Goal: Information Seeking & Learning: Find specific fact

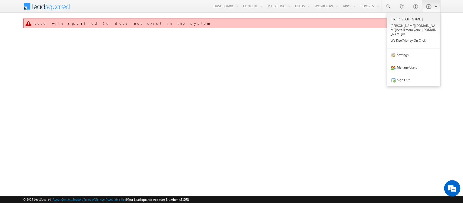
click at [431, 8] on span at bounding box center [428, 6] width 5 height 5
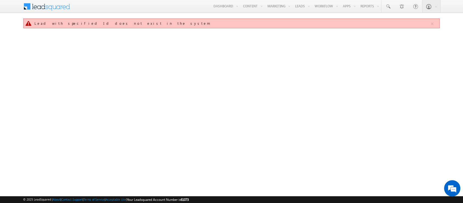
click at [43, 6] on span at bounding box center [50, 6] width 39 height 10
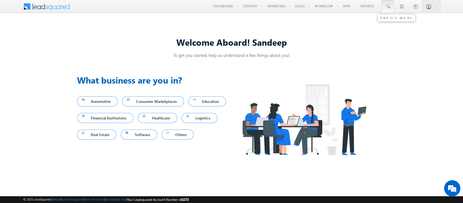
click at [386, 8] on span at bounding box center [387, 6] width 5 height 5
click at [394, 20] on input "text" at bounding box center [422, 21] width 74 height 7
type input "SBL0012287"
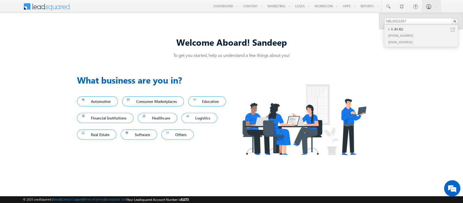
click at [400, 37] on div "+91-9886786873" at bounding box center [423, 35] width 73 height 7
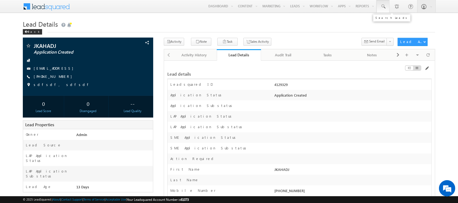
click at [384, 4] on span at bounding box center [382, 6] width 5 height 5
click at [382, 23] on input "text" at bounding box center [416, 21] width 74 height 7
paste input "SBL0010154"
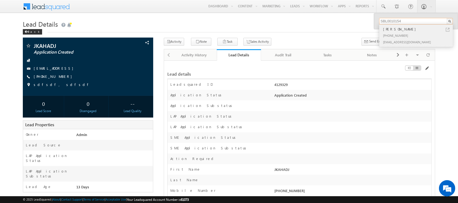
type input "SBL0010154"
click at [404, 33] on div "+91-9988776975" at bounding box center [418, 35] width 73 height 7
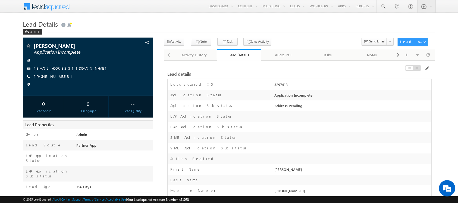
scroll to position [2494, 0]
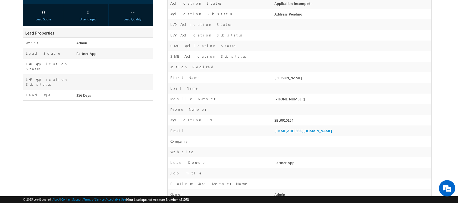
click at [193, 94] on div "Mobile Number [PHONE_NUMBER]" at bounding box center [299, 98] width 264 height 11
drag, startPoint x: 193, startPoint y: 94, endPoint x: 364, endPoint y: 38, distance: 180.1
click at [364, 38] on div at bounding box center [352, 37] width 158 height 8
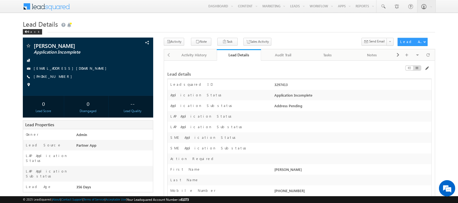
click at [224, 78] on div "Lead details" at bounding box center [299, 71] width 264 height 15
click at [71, 83] on div at bounding box center [88, 84] width 125 height 5
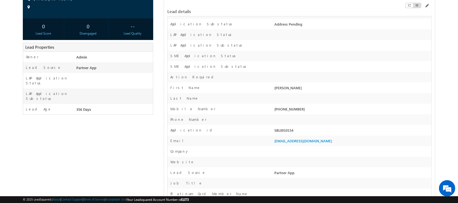
scroll to position [78, 0]
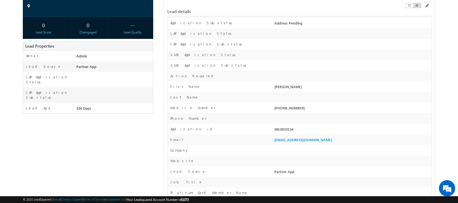
drag, startPoint x: 301, startPoint y: 129, endPoint x: 269, endPoint y: 133, distance: 32.0
click at [269, 133] on div "Application id SBL0010154" at bounding box center [299, 129] width 264 height 11
click at [271, 129] on div "Application id" at bounding box center [219, 130] width 105 height 8
click at [282, 129] on div "SBL0010154" at bounding box center [352, 130] width 158 height 8
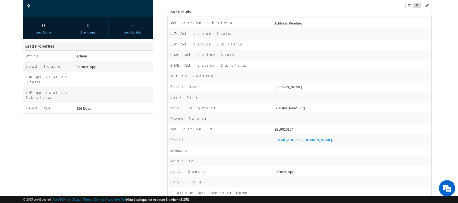
copy div "SBL0010154"
click at [370, 64] on div at bounding box center [352, 67] width 158 height 8
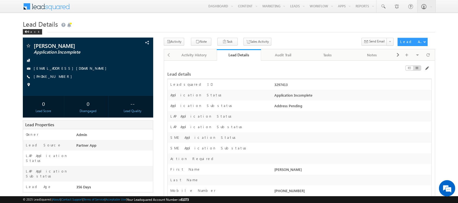
click at [237, 54] on div "Lead Details" at bounding box center [239, 54] width 36 height 5
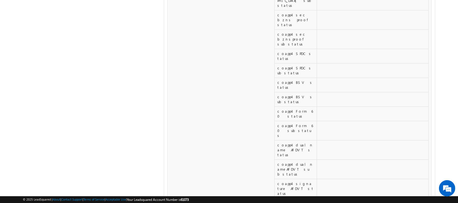
scroll to position [2494, 0]
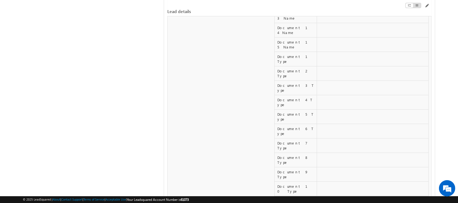
drag, startPoint x: 286, startPoint y: 103, endPoint x: 276, endPoint y: 97, distance: 11.2
copy label "Auto Doc Gen Error Report"
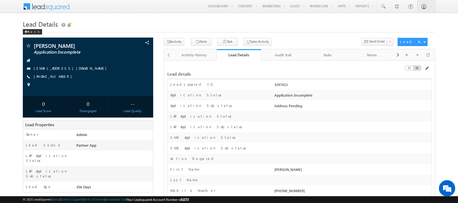
scroll to position [2494, 0]
